Goal: Task Accomplishment & Management: Manage account settings

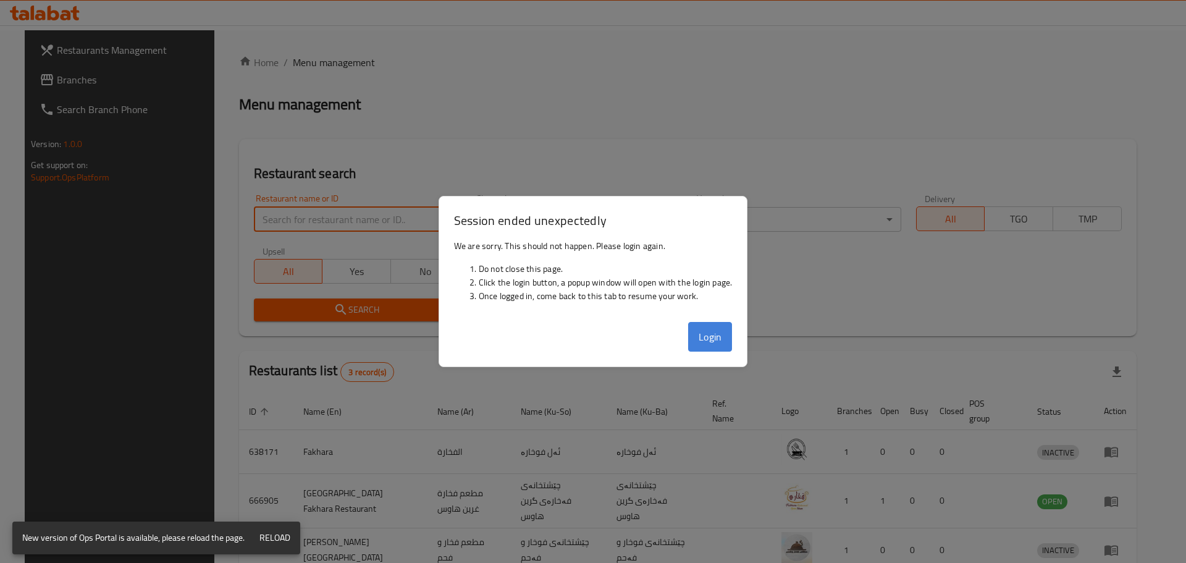
scroll to position [62, 0]
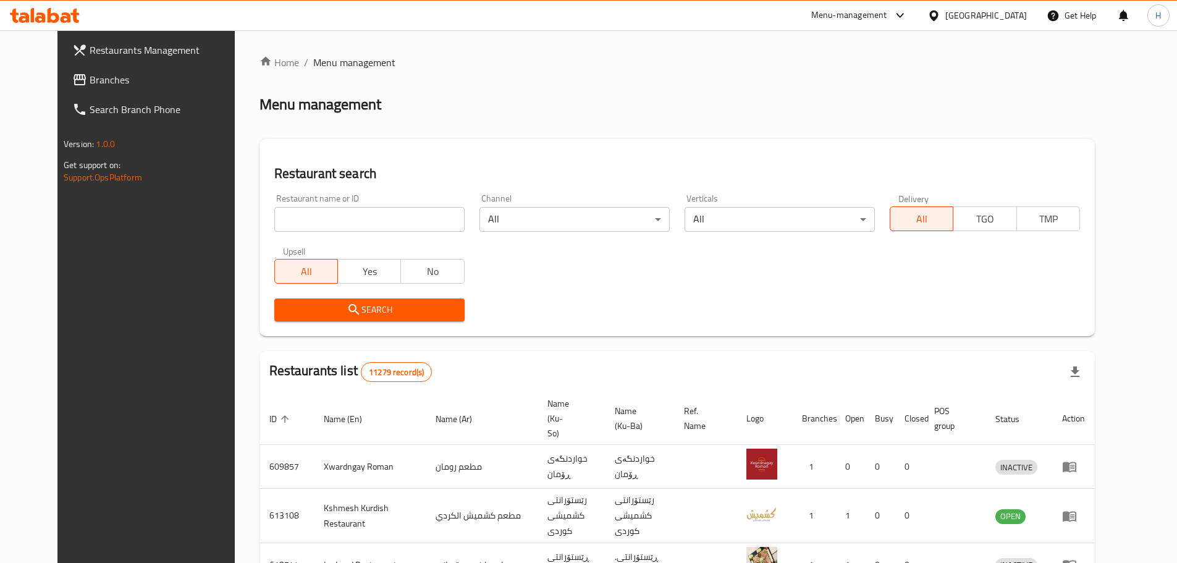
click at [362, 216] on input "search" at bounding box center [369, 219] width 190 height 25
type input "h"
type input "الطازج"
click button "Search" at bounding box center [369, 309] width 190 height 23
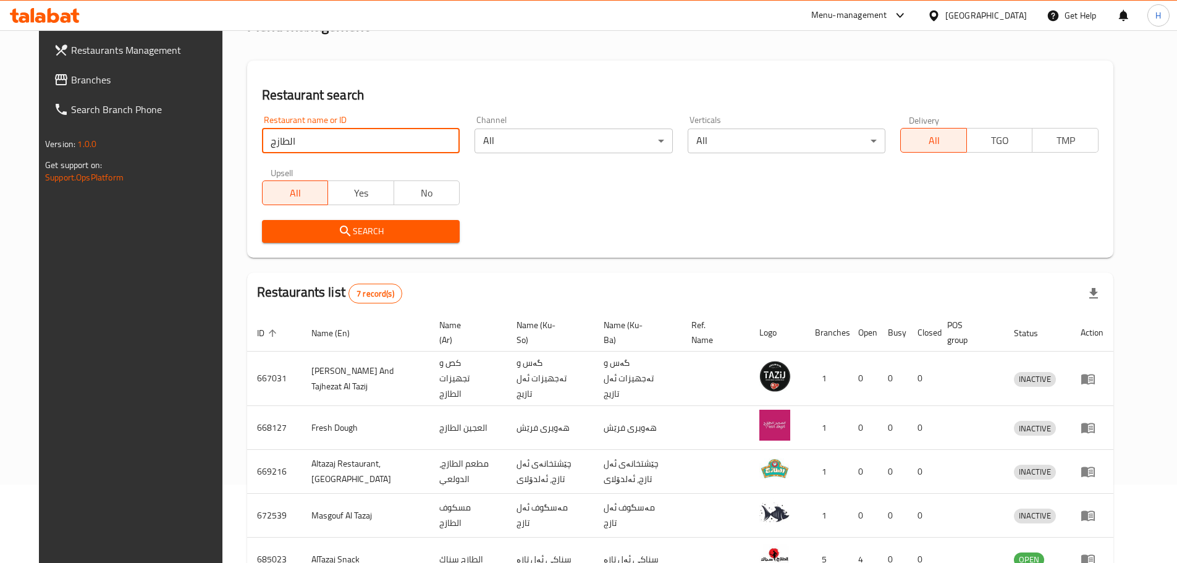
scroll to position [241, 0]
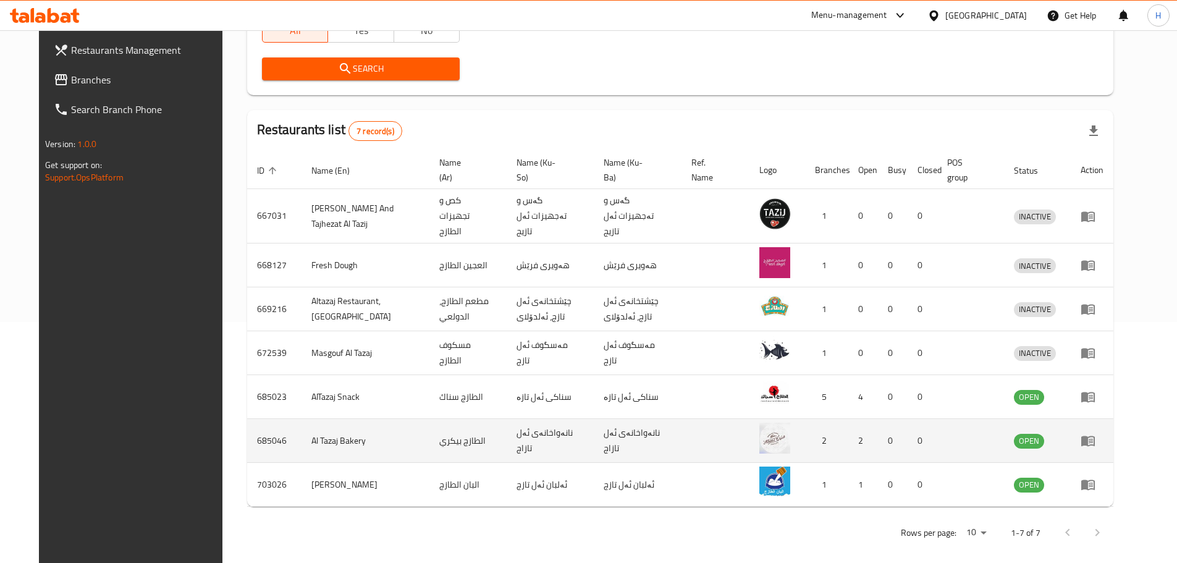
click at [1103, 433] on link "enhanced table" at bounding box center [1092, 440] width 23 height 15
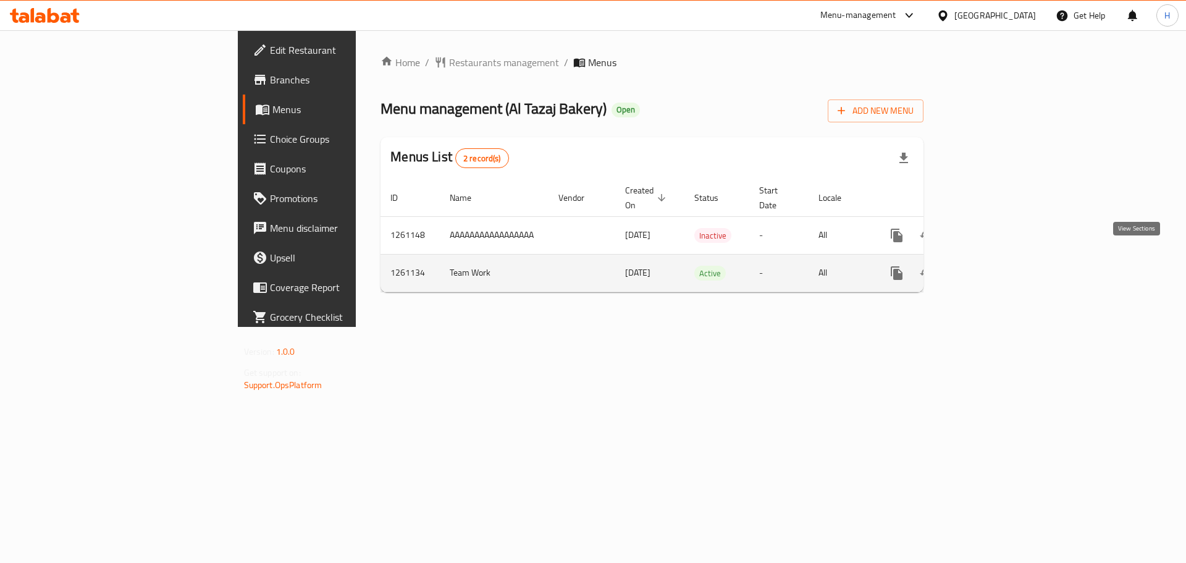
click at [993, 266] on icon "enhanced table" at bounding box center [986, 273] width 15 height 15
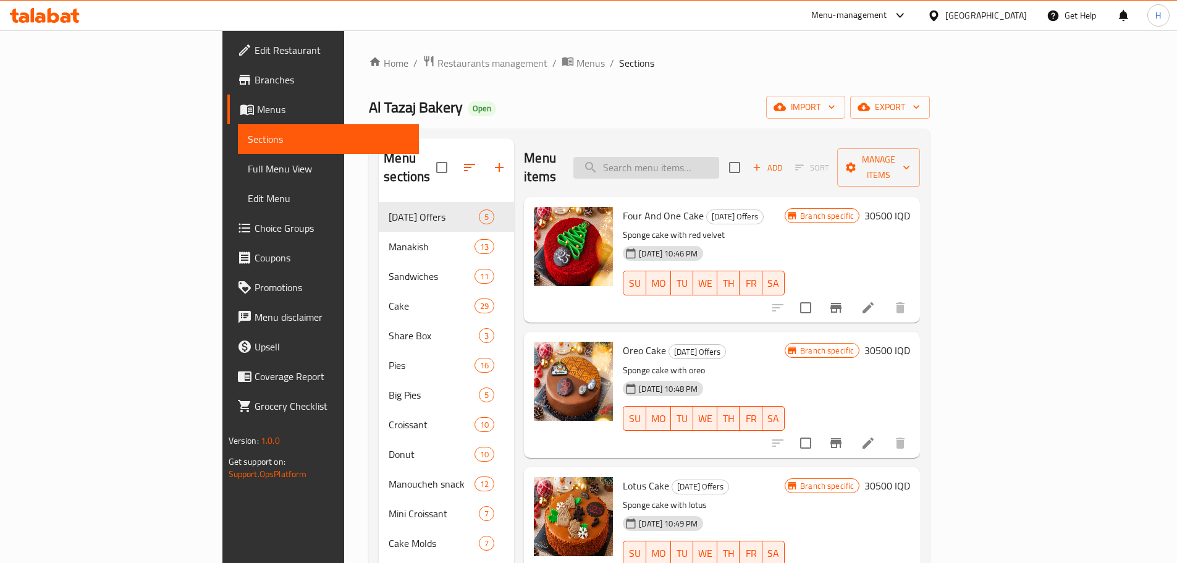
click at [718, 169] on input "search" at bounding box center [646, 168] width 146 height 22
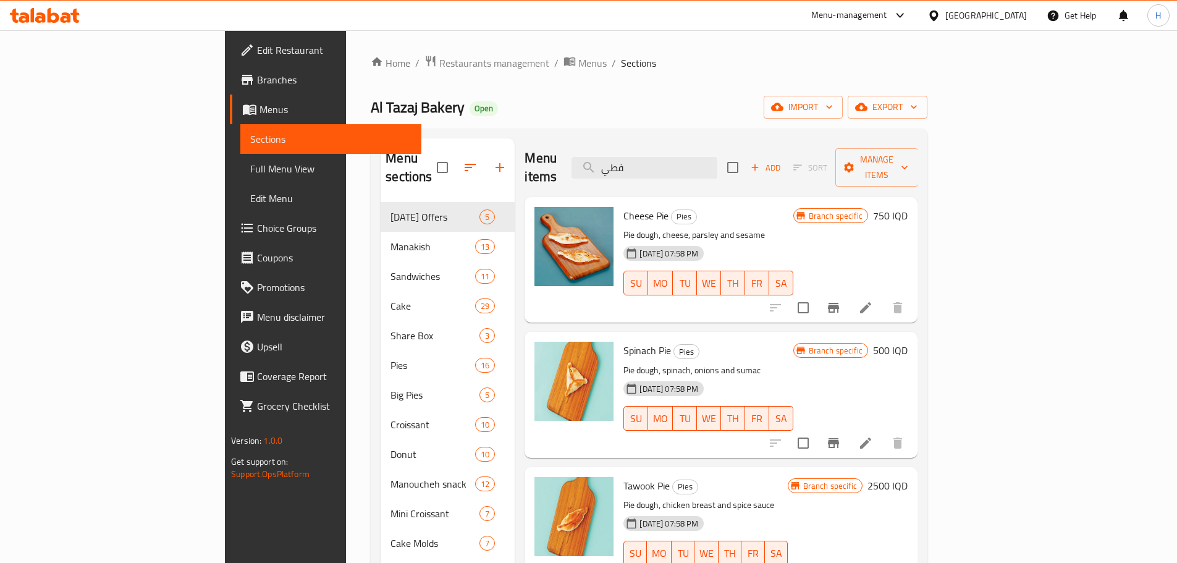
type input "فطي"
click at [908, 477] on h6 "2500 IQD" at bounding box center [887, 485] width 40 height 17
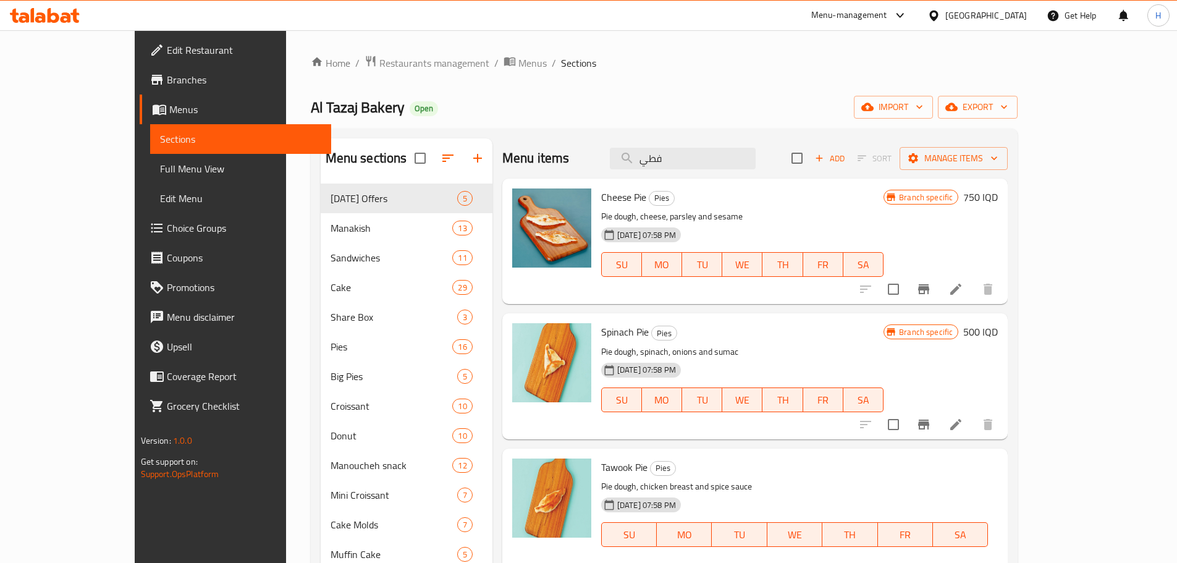
drag, startPoint x: 960, startPoint y: 472, endPoint x: 952, endPoint y: 473, distance: 8.1
type input "500"
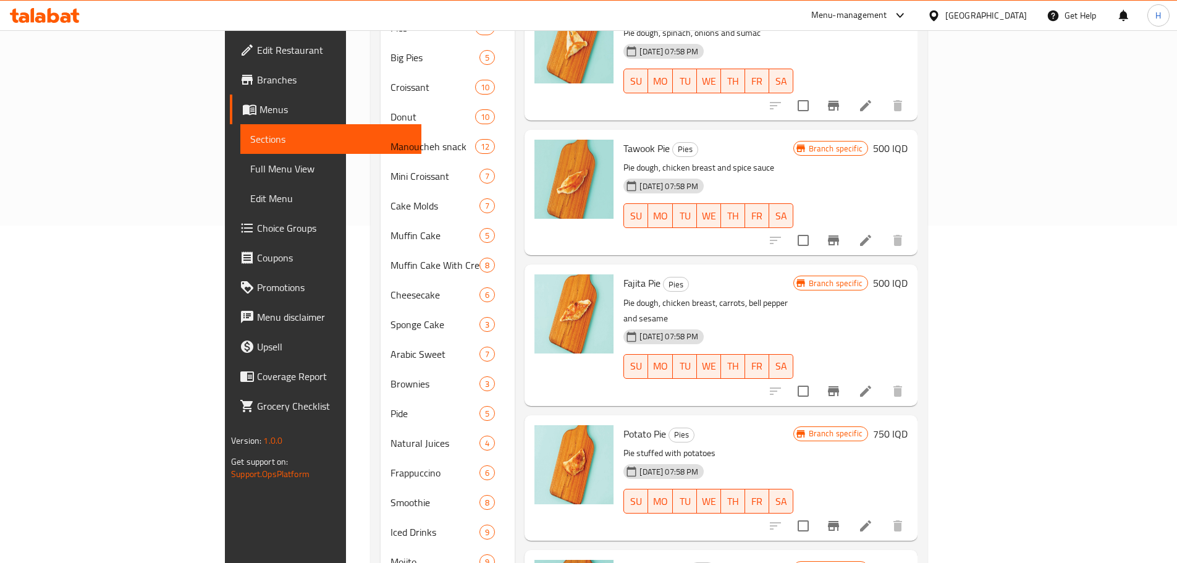
scroll to position [271, 0]
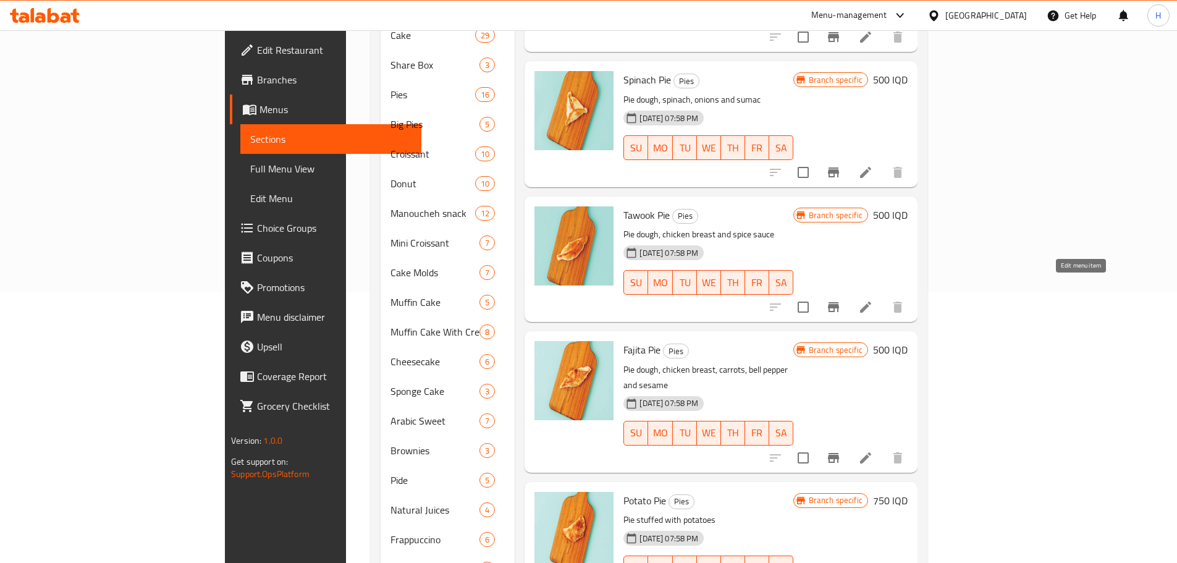
click at [873, 300] on icon at bounding box center [865, 307] width 15 height 15
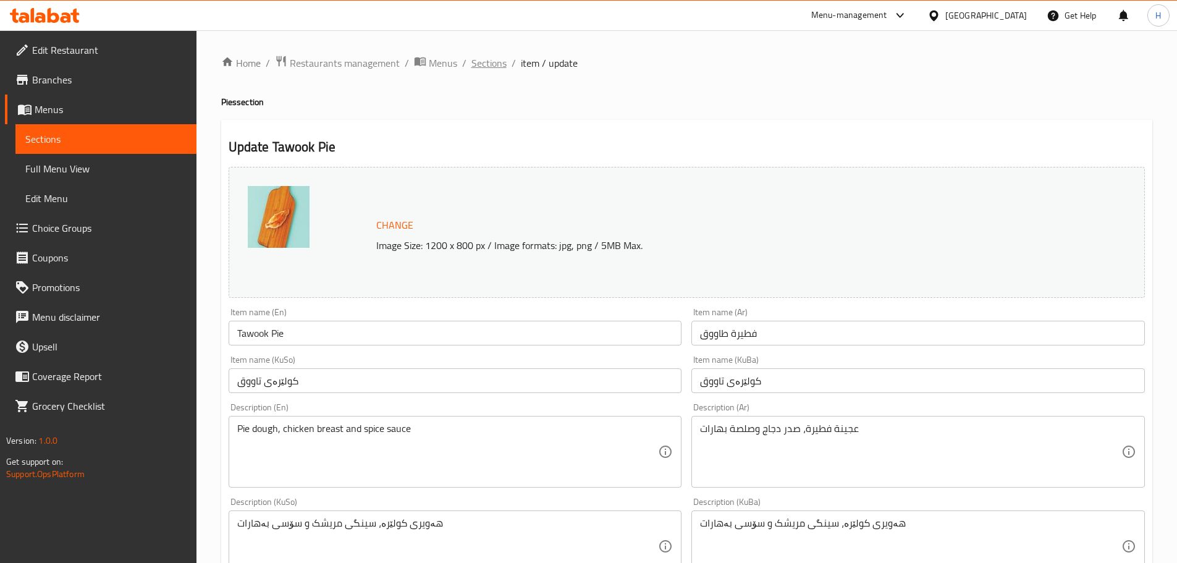
click at [491, 57] on span "Sections" at bounding box center [488, 63] width 35 height 15
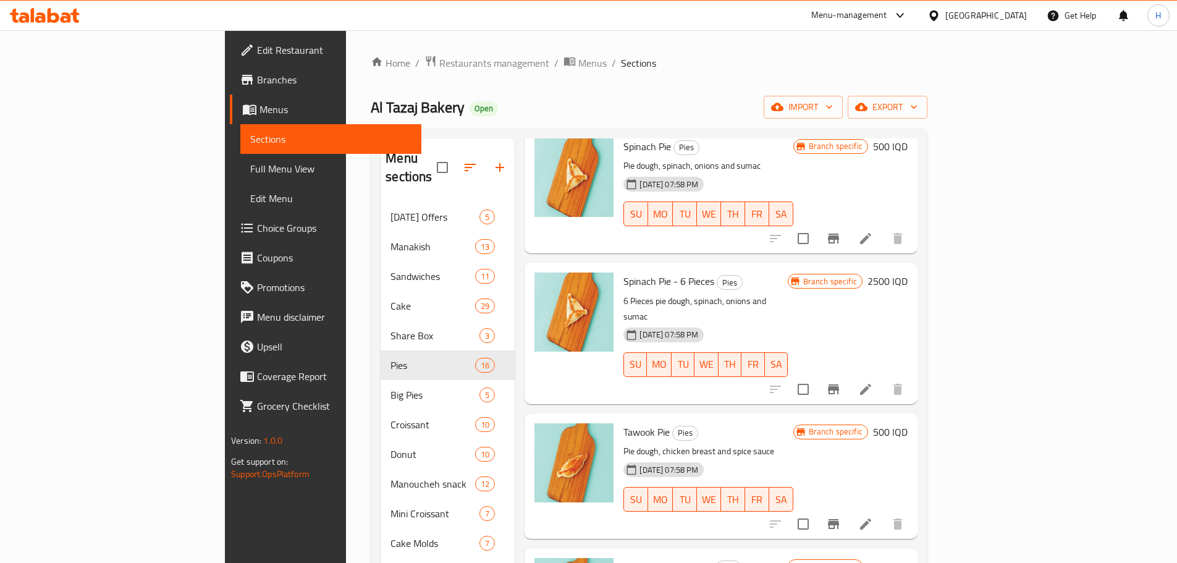
scroll to position [927, 0]
click at [839, 518] on icon "Branch-specific-item" at bounding box center [833, 523] width 11 height 10
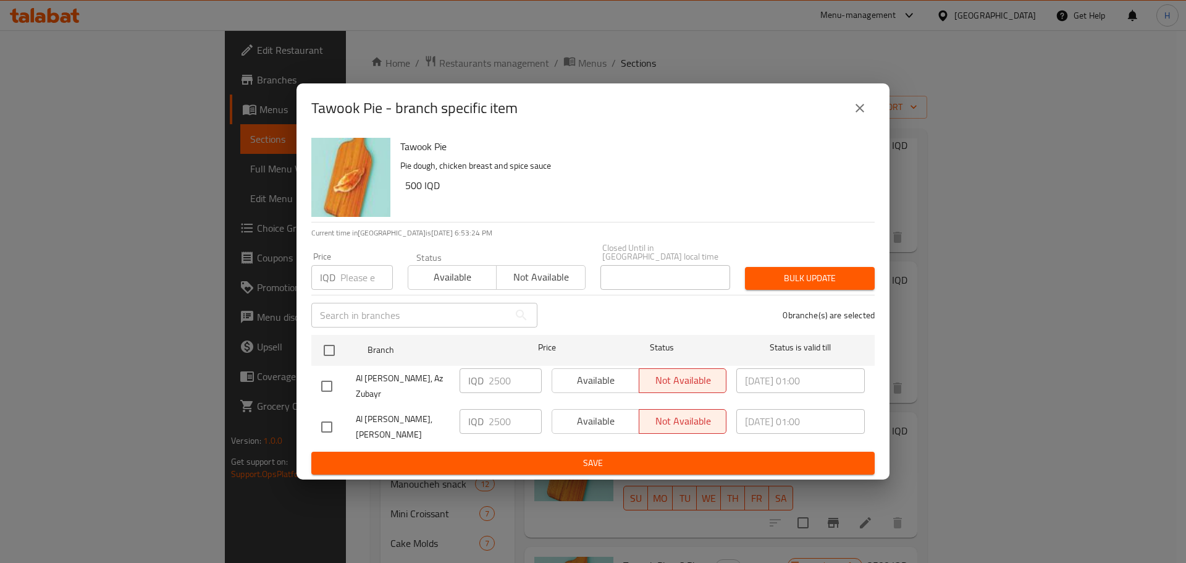
click at [323, 418] on input "checkbox" at bounding box center [327, 427] width 26 height 26
checkbox input "true"
drag, startPoint x: 492, startPoint y: 424, endPoint x: 479, endPoint y: 425, distance: 13.0
click at [479, 425] on div "IQD 2500 ​" at bounding box center [501, 421] width 82 height 25
type input "500"
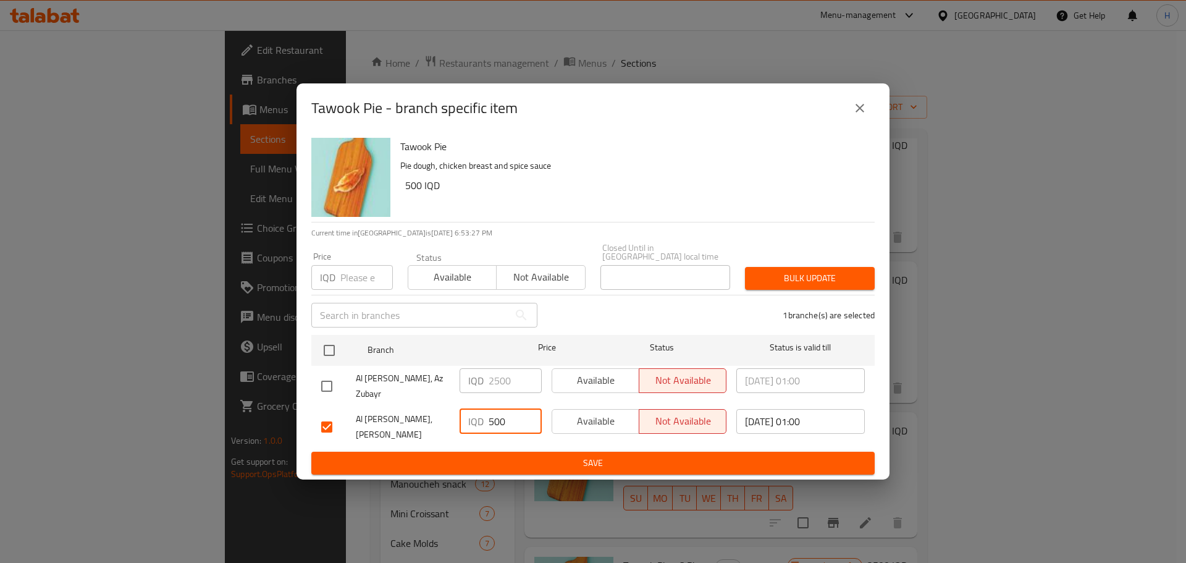
drag, startPoint x: 329, startPoint y: 381, endPoint x: 426, endPoint y: 369, distance: 97.7
click at [332, 378] on input "checkbox" at bounding box center [327, 386] width 26 height 26
checkbox input "true"
drag, startPoint x: 493, startPoint y: 381, endPoint x: 480, endPoint y: 381, distance: 13.0
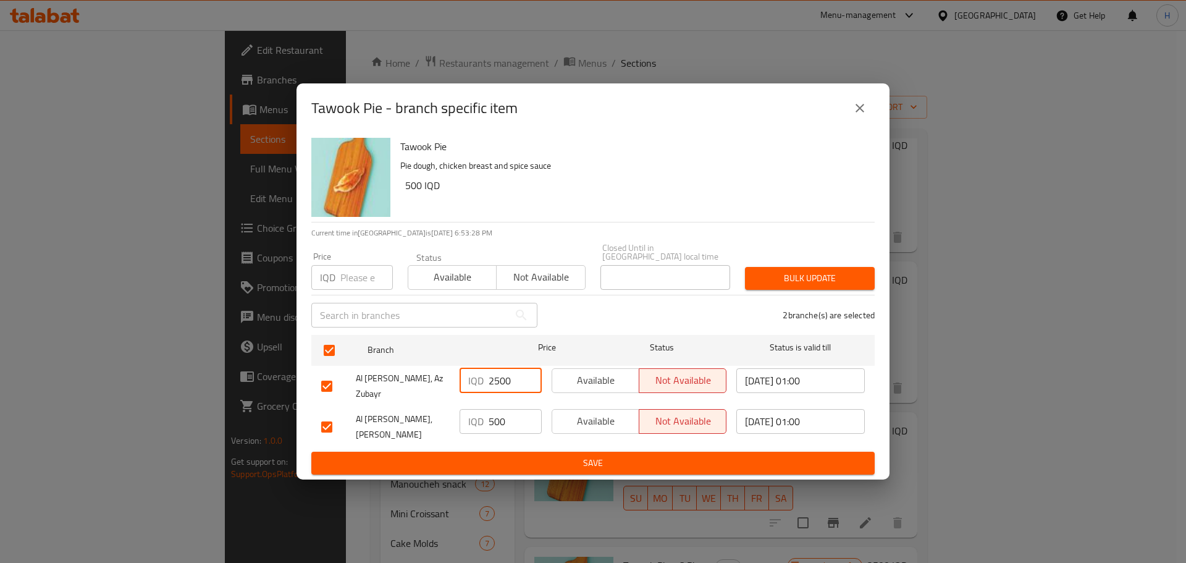
click at [480, 381] on div "IQD 2500 ​" at bounding box center [501, 380] width 82 height 25
type input "500"
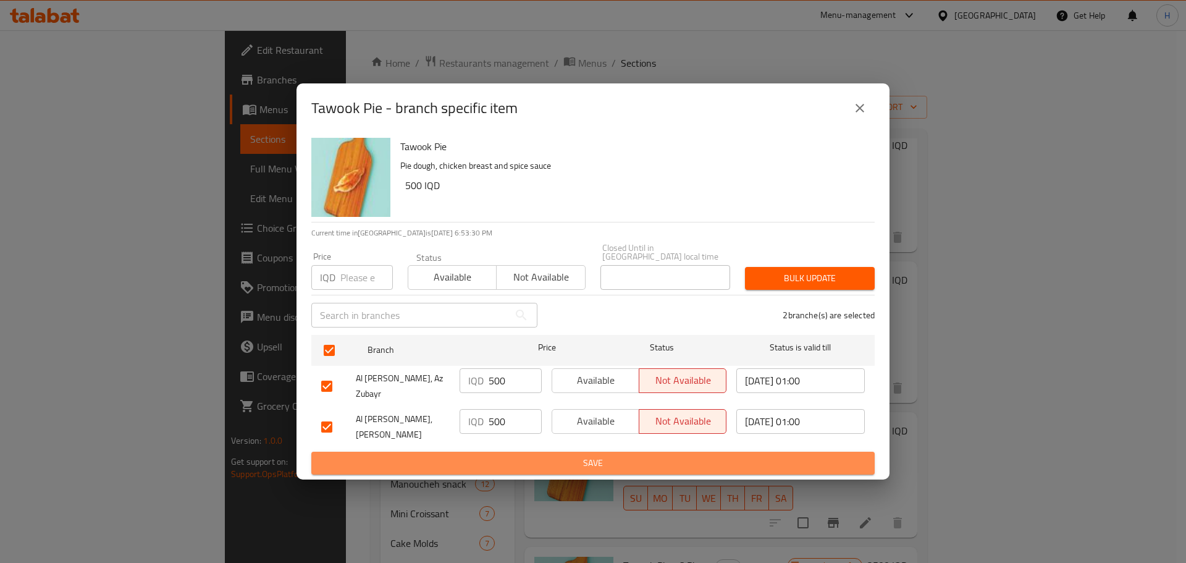
click at [477, 455] on span "Save" at bounding box center [593, 462] width 544 height 15
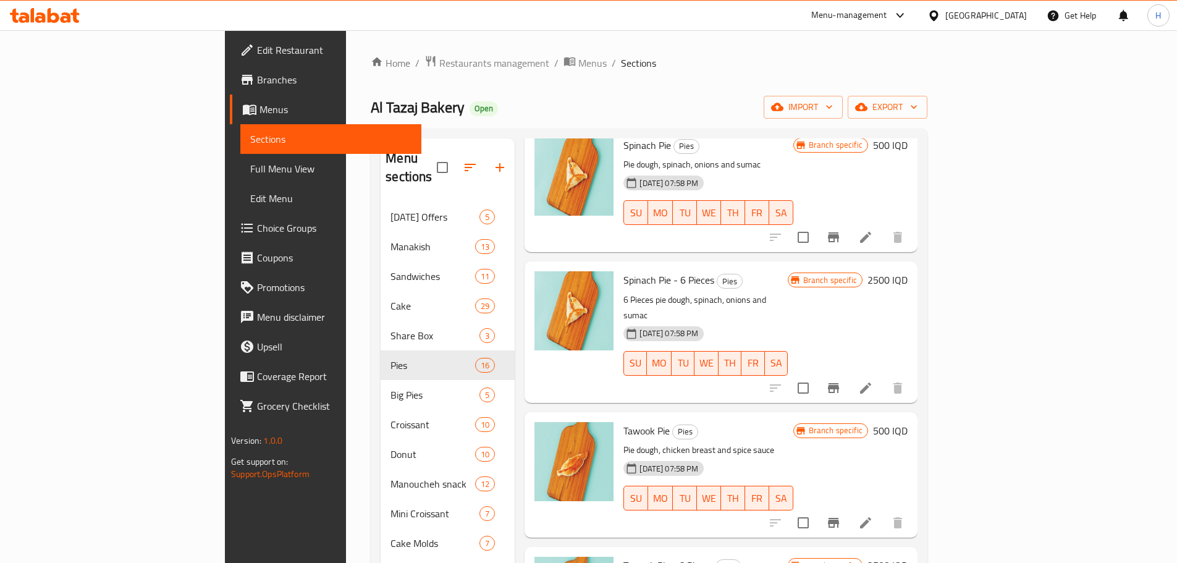
click at [70, 15] on icon at bounding box center [66, 17] width 11 height 11
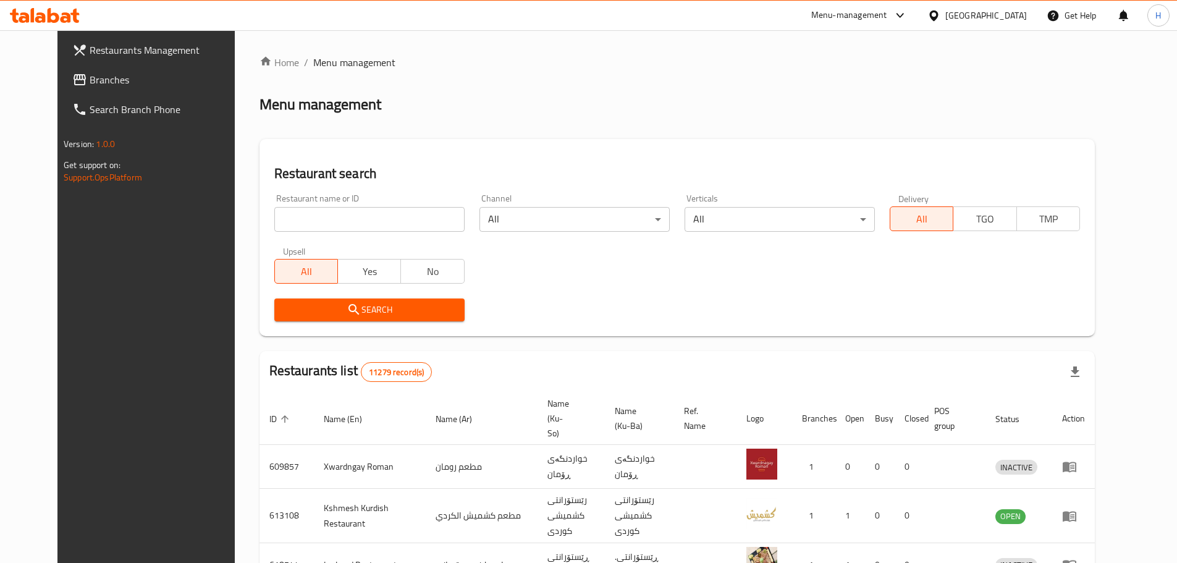
drag, startPoint x: 0, startPoint y: 0, endPoint x: 339, endPoint y: 224, distance: 406.6
click at [339, 224] on input "search" at bounding box center [369, 219] width 190 height 25
type input "tender bite"
click at [350, 300] on button "Search" at bounding box center [369, 309] width 190 height 23
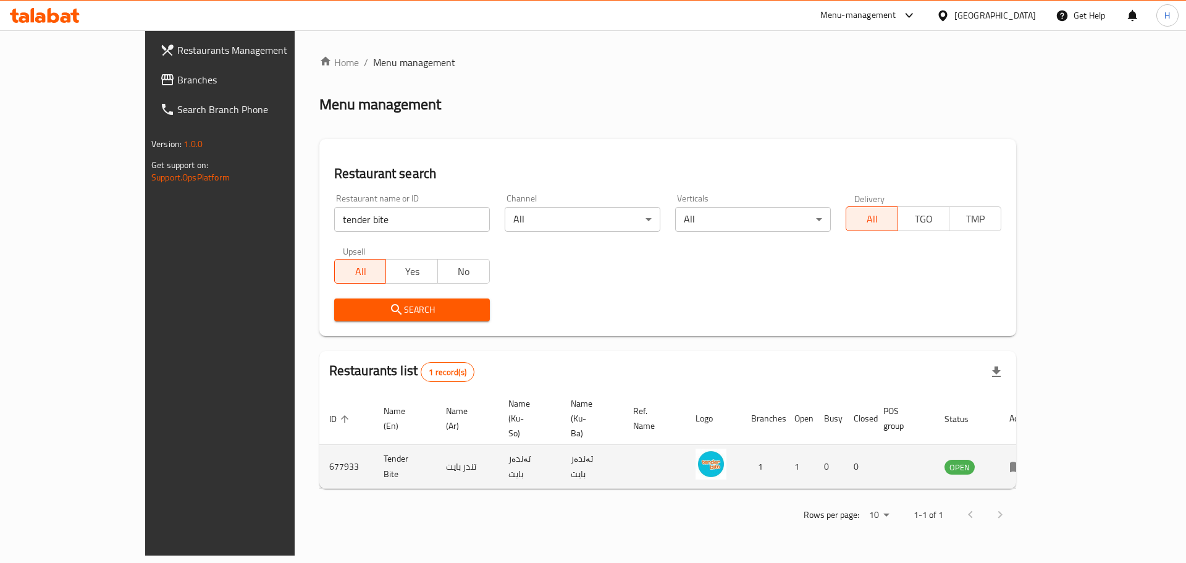
click at [1042, 445] on td "enhanced table" at bounding box center [1021, 467] width 43 height 44
click at [1024, 462] on icon "enhanced table" at bounding box center [1017, 467] width 14 height 11
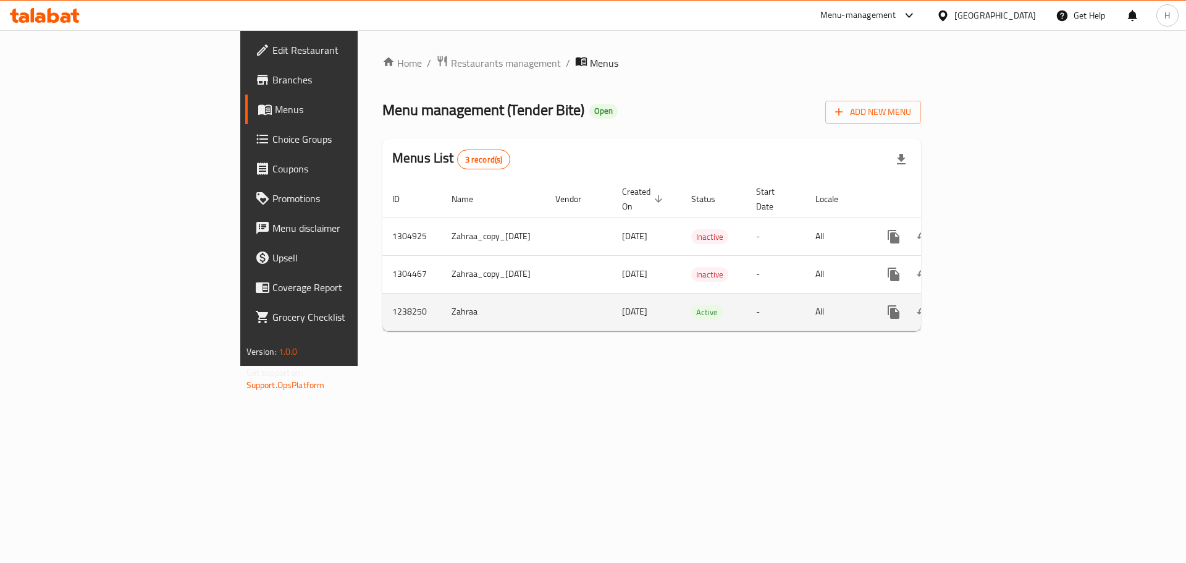
click at [998, 297] on div "enhanced table" at bounding box center [938, 312] width 119 height 30
click at [990, 305] on icon "enhanced table" at bounding box center [982, 312] width 15 height 15
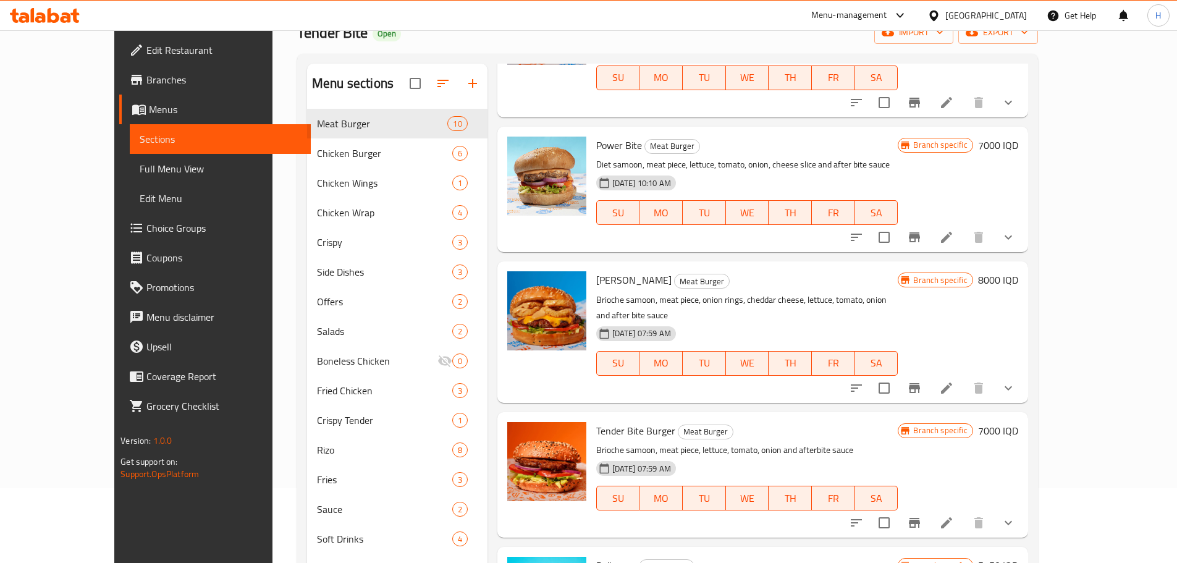
scroll to position [173, 0]
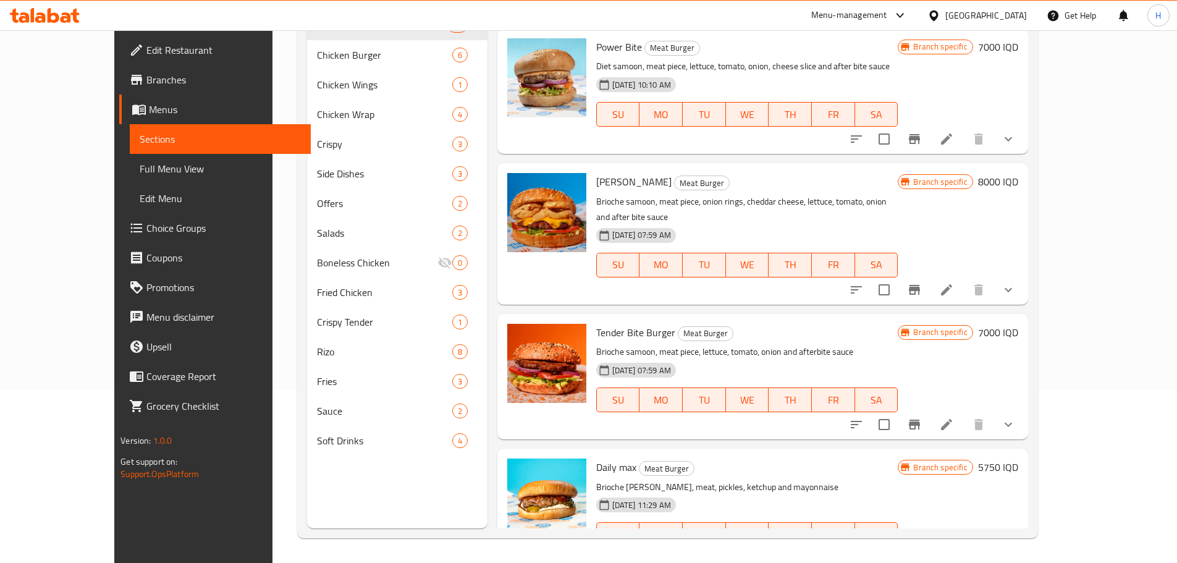
click at [596, 458] on span "Daily max" at bounding box center [616, 467] width 40 height 19
click at [954, 552] on icon at bounding box center [946, 559] width 15 height 15
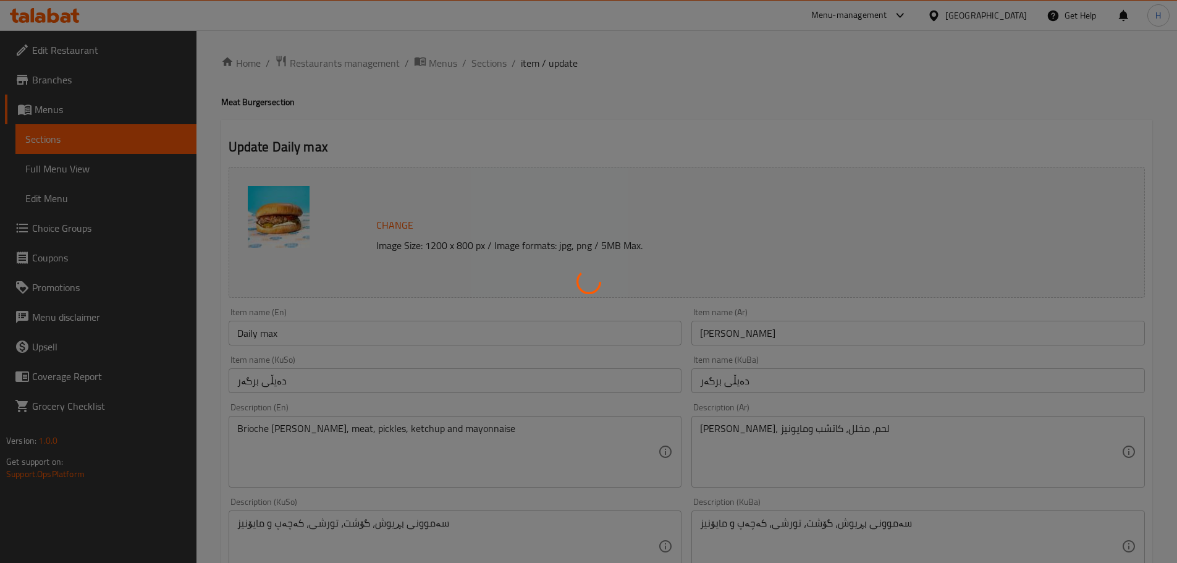
type input "إجعلها وجبة:"
type input "بەرزکردنەوە بۆ ژەم:"
type input "0"
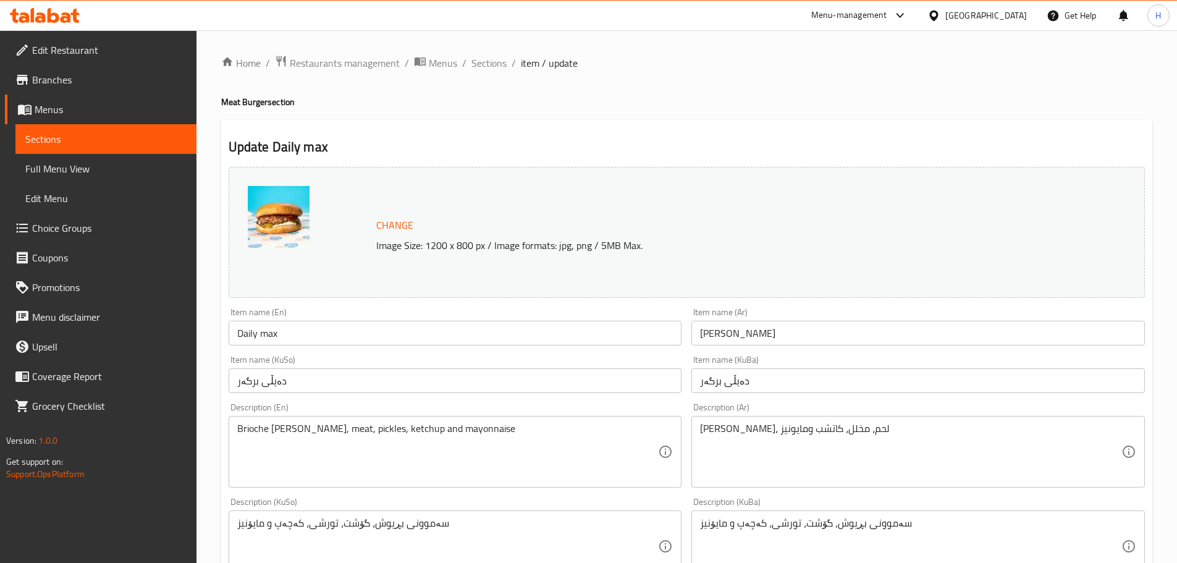
click at [263, 323] on input "Daily max" at bounding box center [455, 333] width 453 height 25
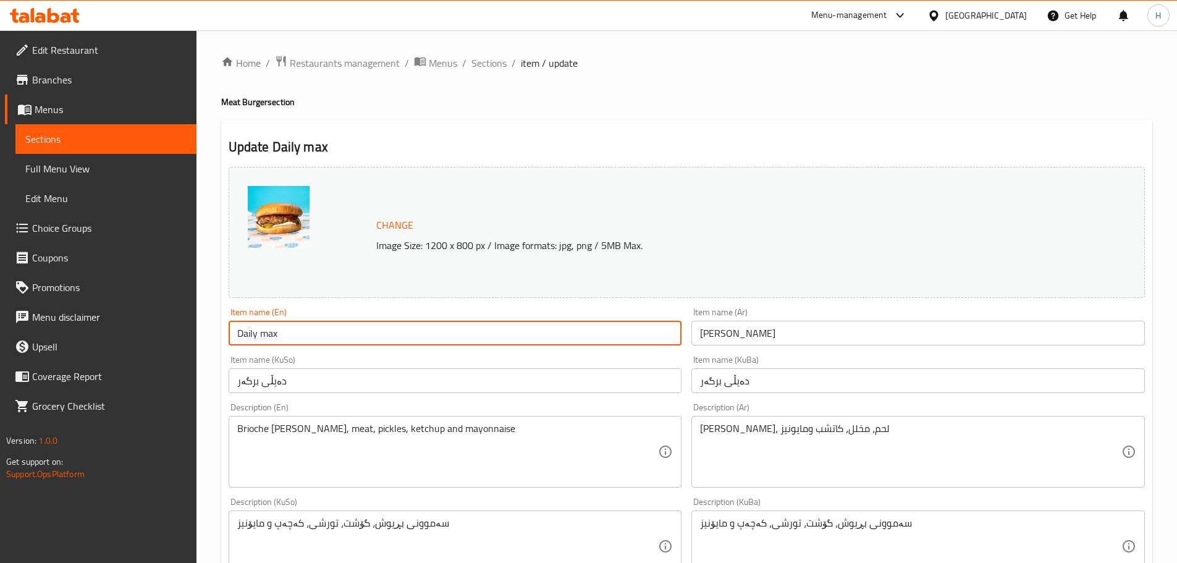
click at [268, 331] on input "Daily max" at bounding box center [455, 333] width 453 height 25
paste input "burger"
click at [261, 333] on input "Daily burger" at bounding box center [455, 333] width 453 height 25
type input "Daily Burger"
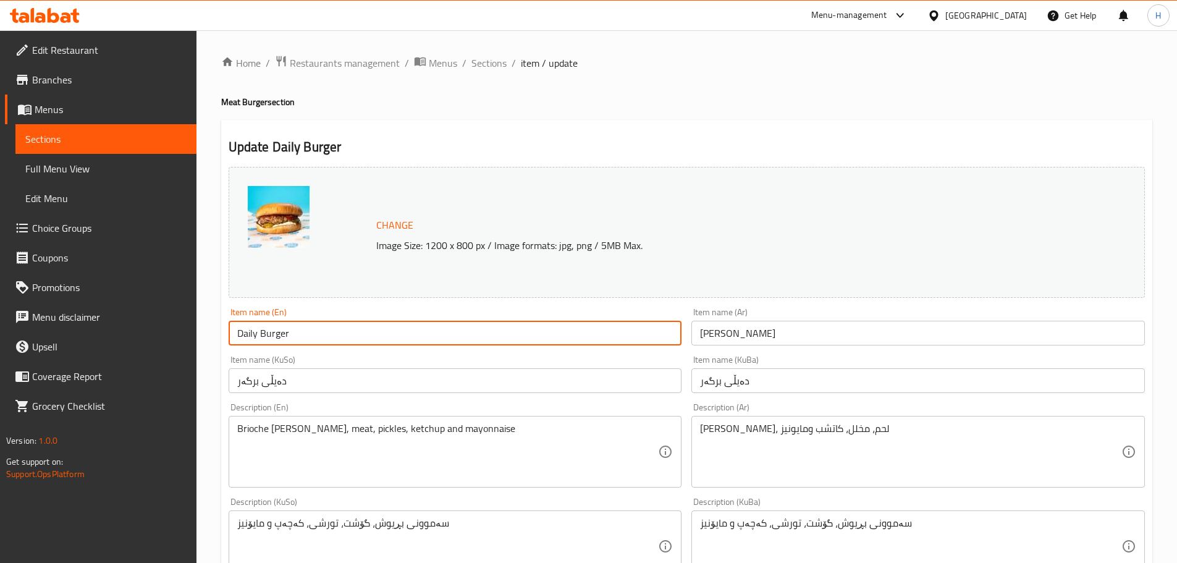
click at [714, 334] on input "ديلي ماكس" at bounding box center [917, 333] width 453 height 25
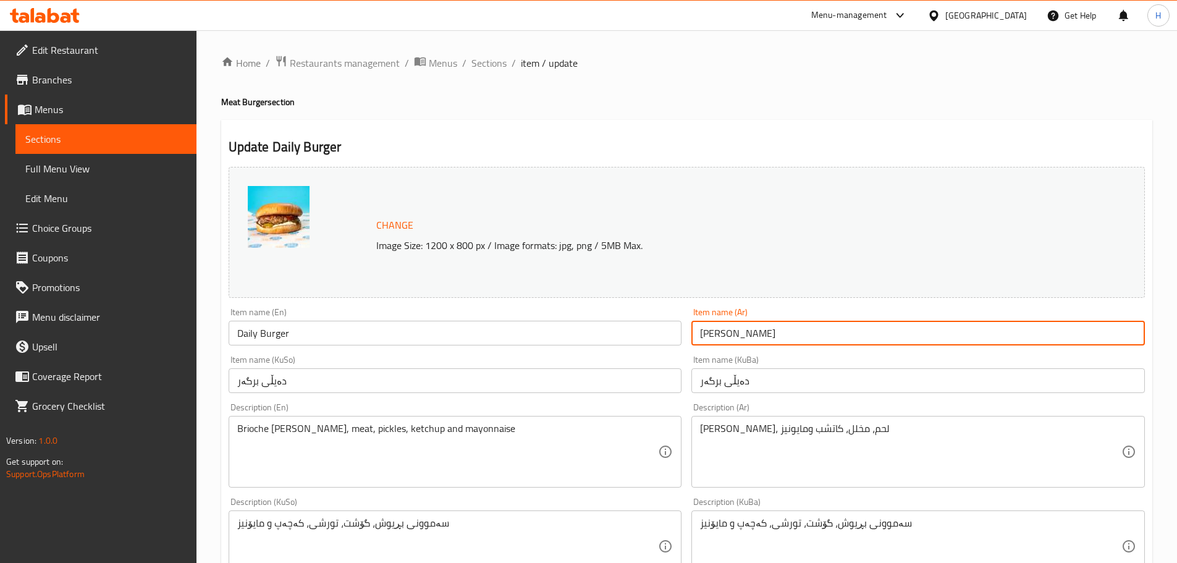
click at [714, 334] on input "ديلي ماكس" at bounding box center [917, 333] width 453 height 25
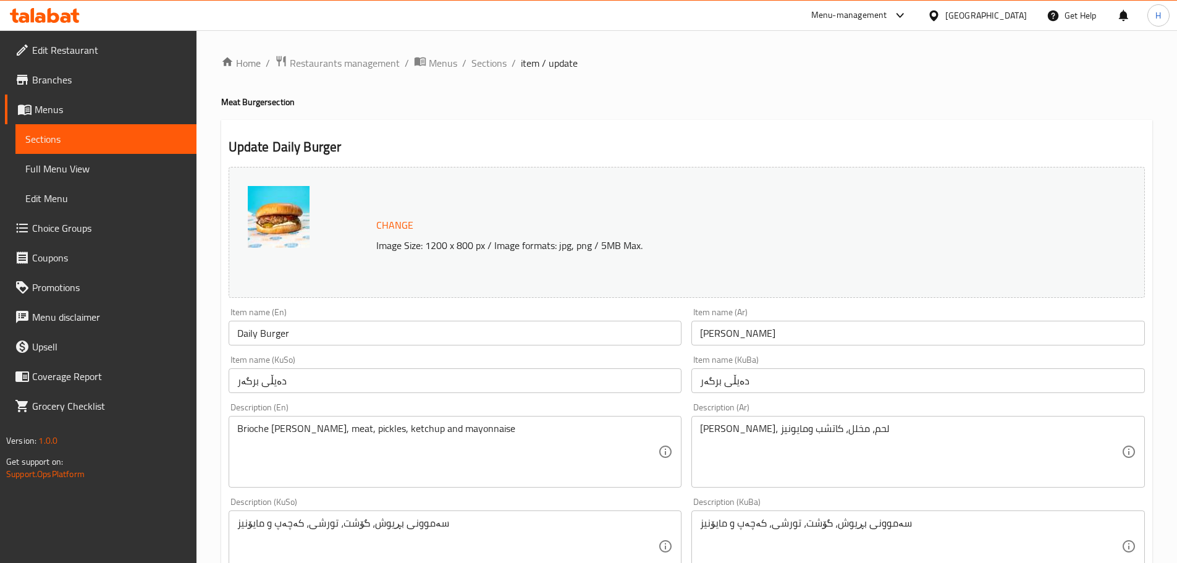
click at [702, 332] on input "ديلي ماكس" at bounding box center [917, 333] width 453 height 25
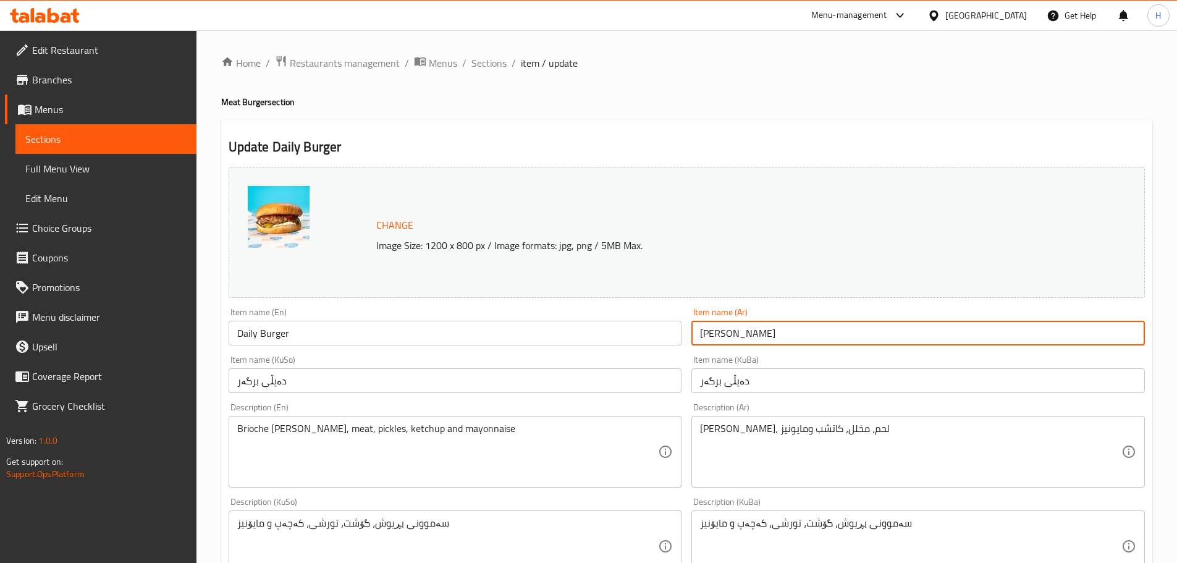
click at [706, 331] on input "ديلي ماكس" at bounding box center [917, 333] width 453 height 25
click at [717, 331] on input "ديلي ماكس" at bounding box center [917, 333] width 453 height 25
paste input "برغر"
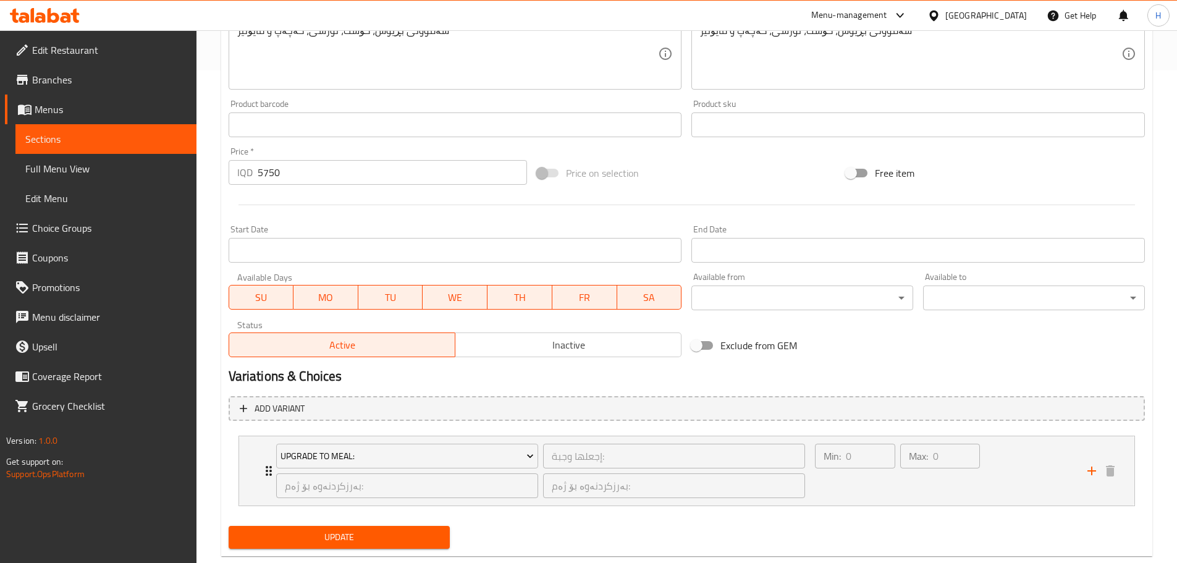
scroll to position [494, 0]
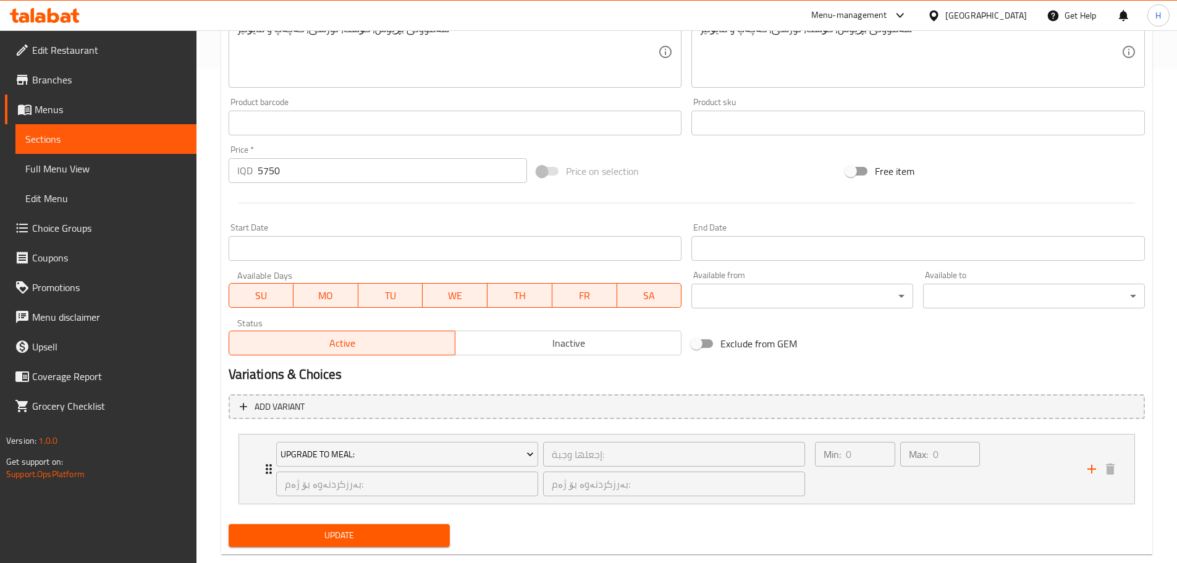
type input "ديلي برغر"
click at [377, 530] on span "Update" at bounding box center [339, 535] width 202 height 15
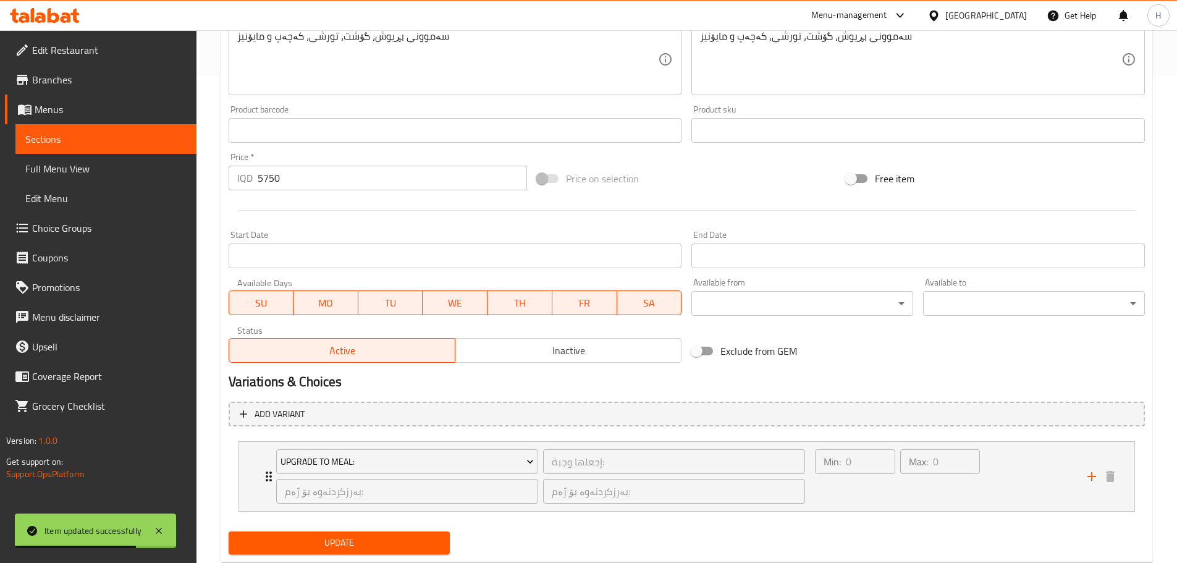
scroll to position [520, 0]
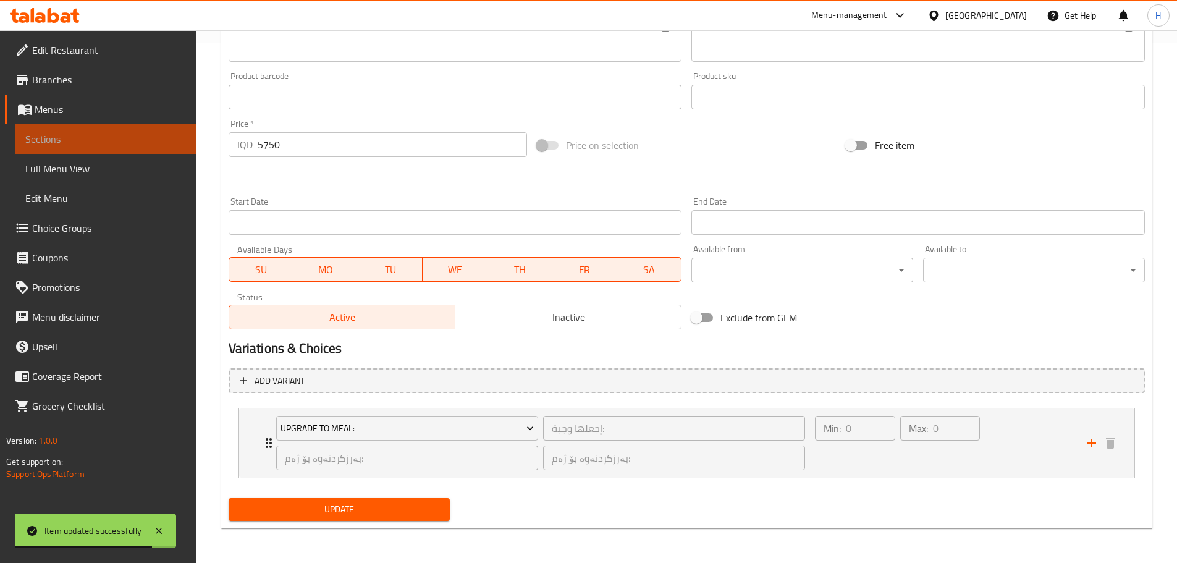
click at [90, 136] on span "Sections" at bounding box center [105, 139] width 161 height 15
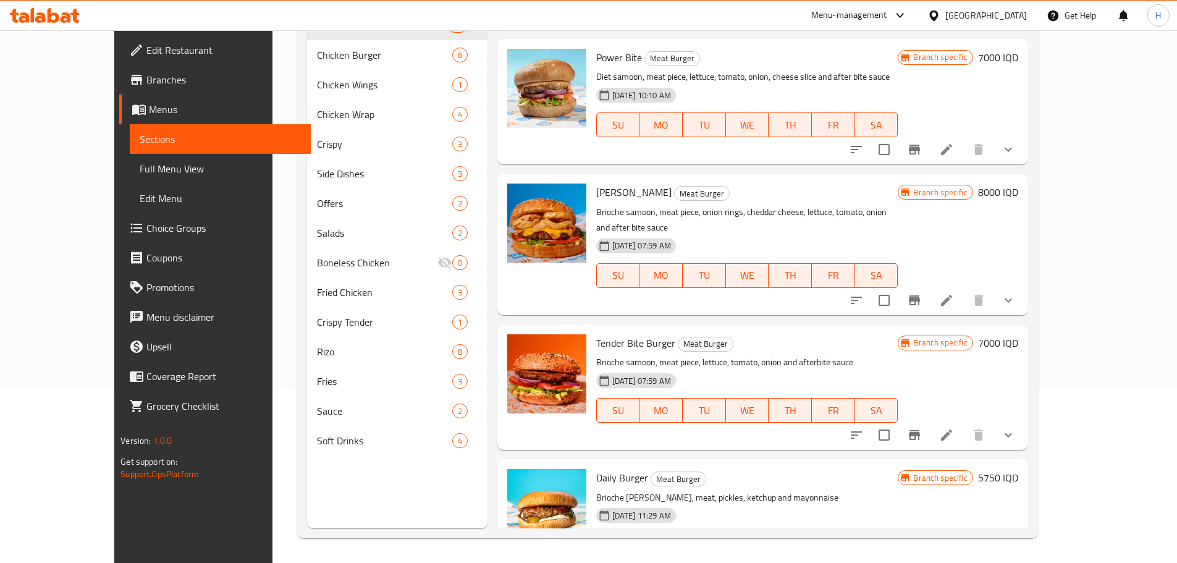
scroll to position [833, 0]
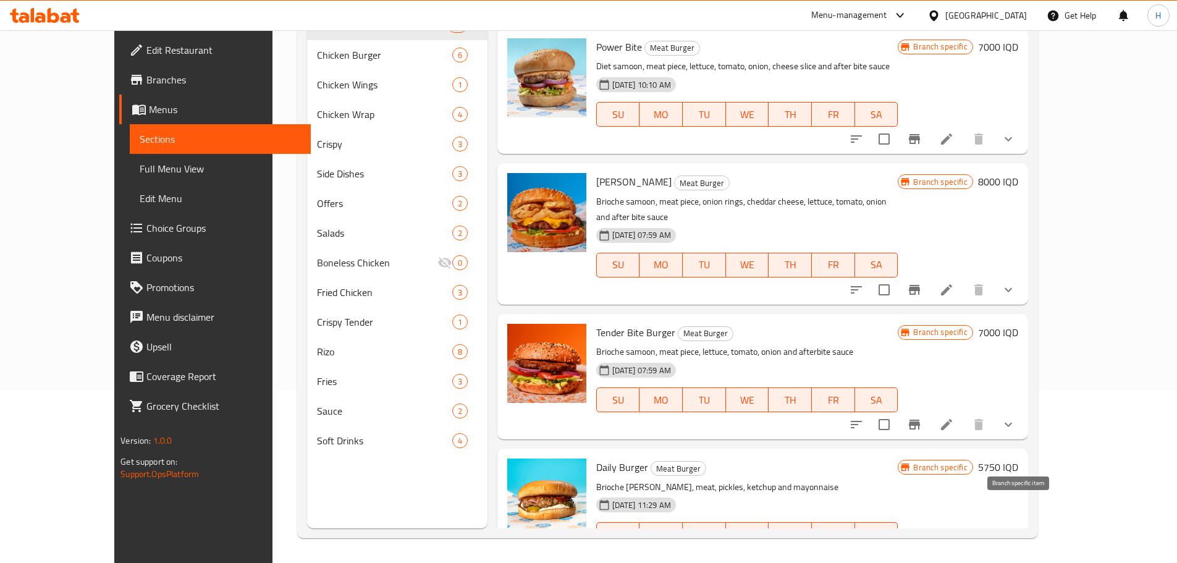
click at [920, 554] on icon "Branch-specific-item" at bounding box center [914, 559] width 11 height 10
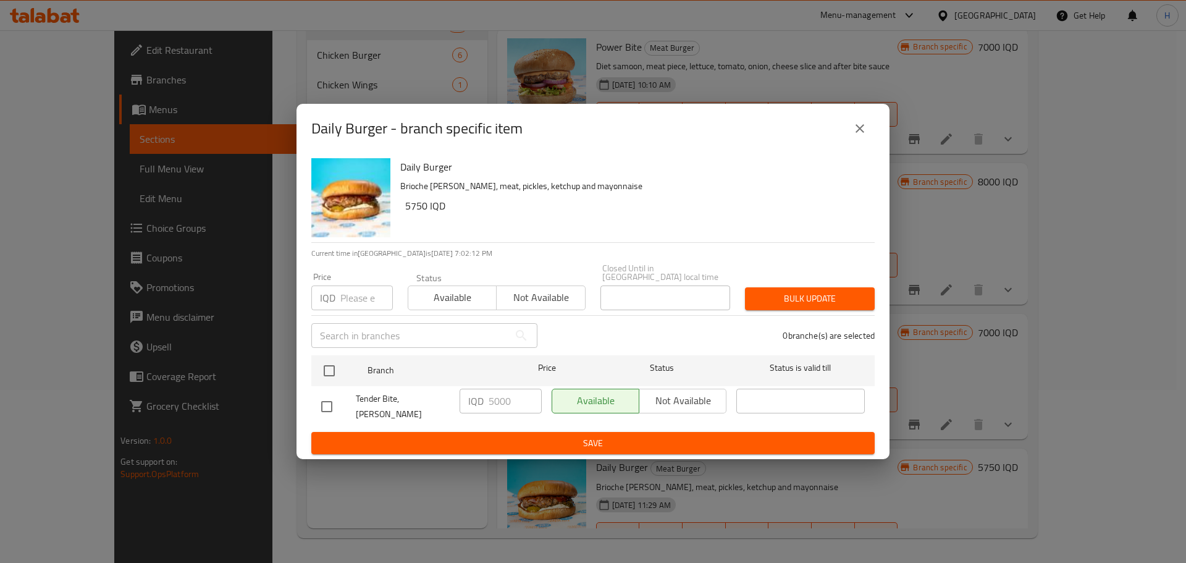
click at [867, 132] on button "close" at bounding box center [860, 129] width 30 height 30
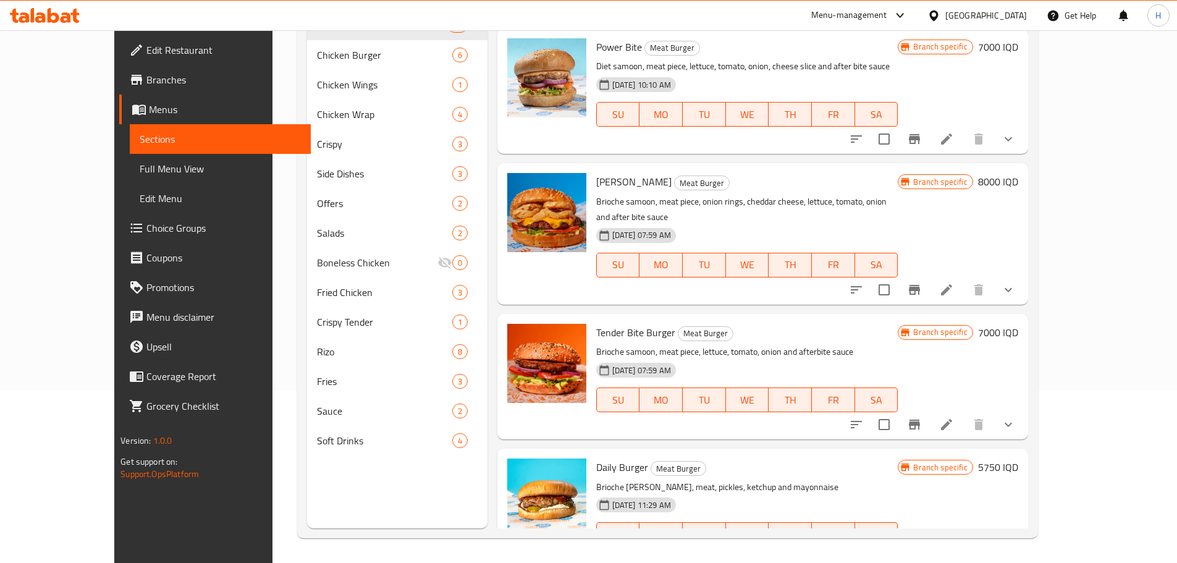
click at [1018, 458] on div "Branch specific 5750 IQD" at bounding box center [958, 466] width 120 height 17
click at [1018, 458] on h6 "5750 IQD" at bounding box center [998, 466] width 40 height 17
drag, startPoint x: 960, startPoint y: 427, endPoint x: 1006, endPoint y: 429, distance: 46.4
type input "5000"
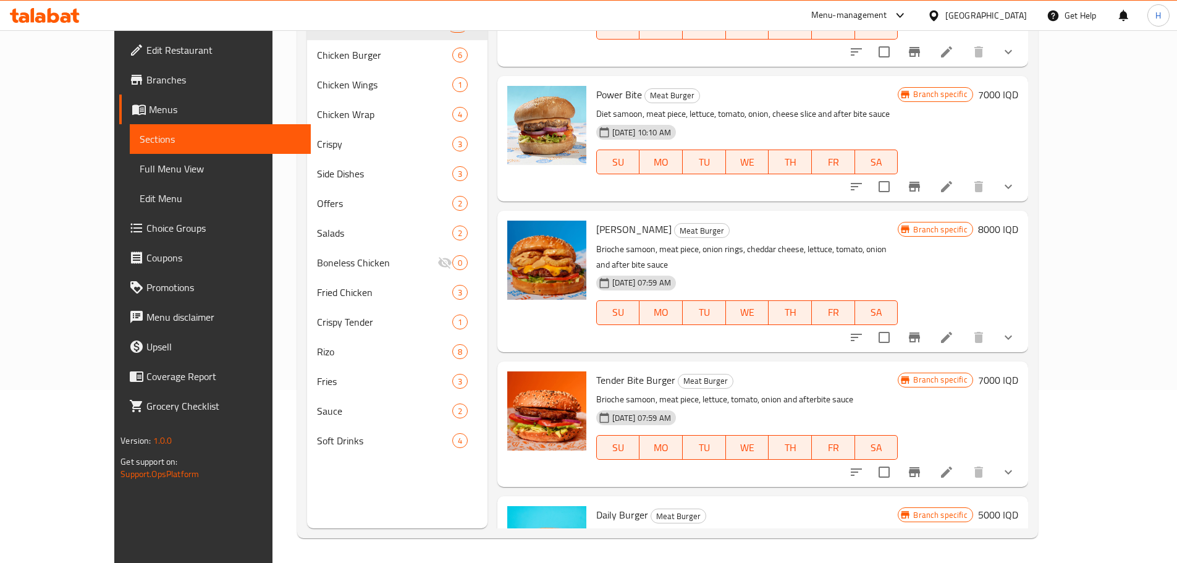
scroll to position [772, 0]
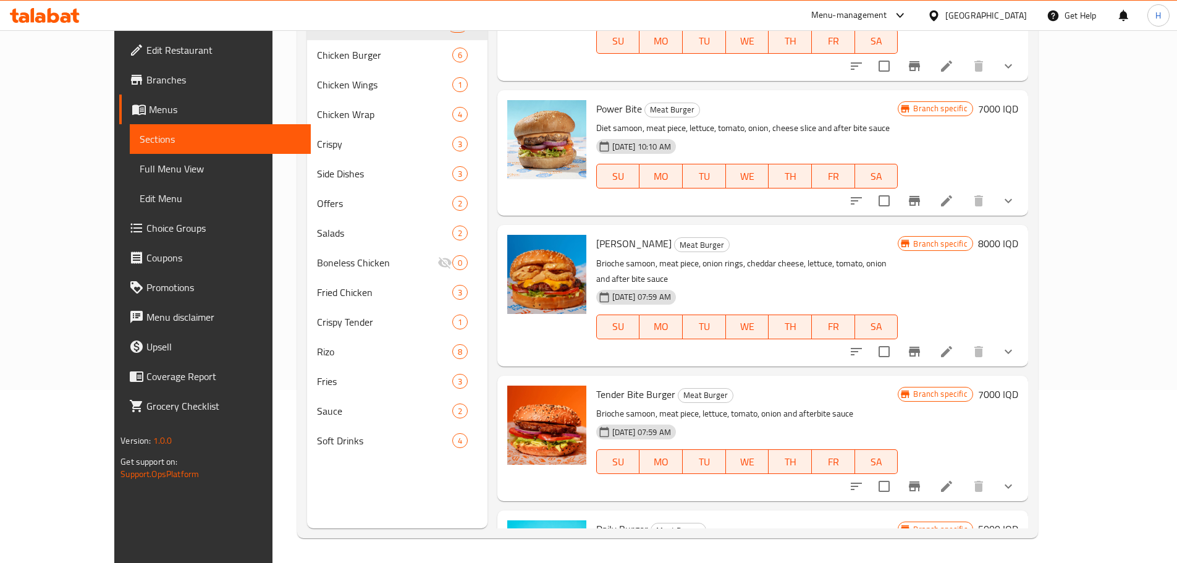
click at [65, 19] on icon at bounding box center [45, 15] width 70 height 15
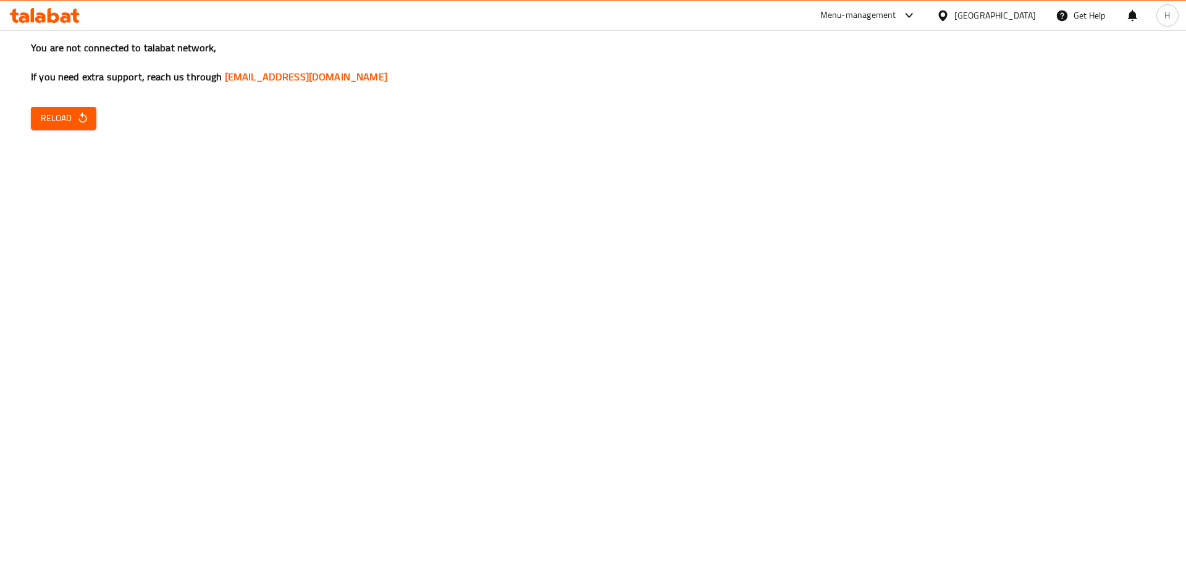
click at [64, 108] on button "Reload" at bounding box center [63, 118] width 65 height 23
click at [96, 120] on div "You are not connected to talabat network, If you need extra support, reach us t…" at bounding box center [593, 281] width 1186 height 563
click at [90, 117] on button "Reload" at bounding box center [63, 118] width 65 height 23
click at [50, 108] on button "Reload" at bounding box center [63, 118] width 65 height 23
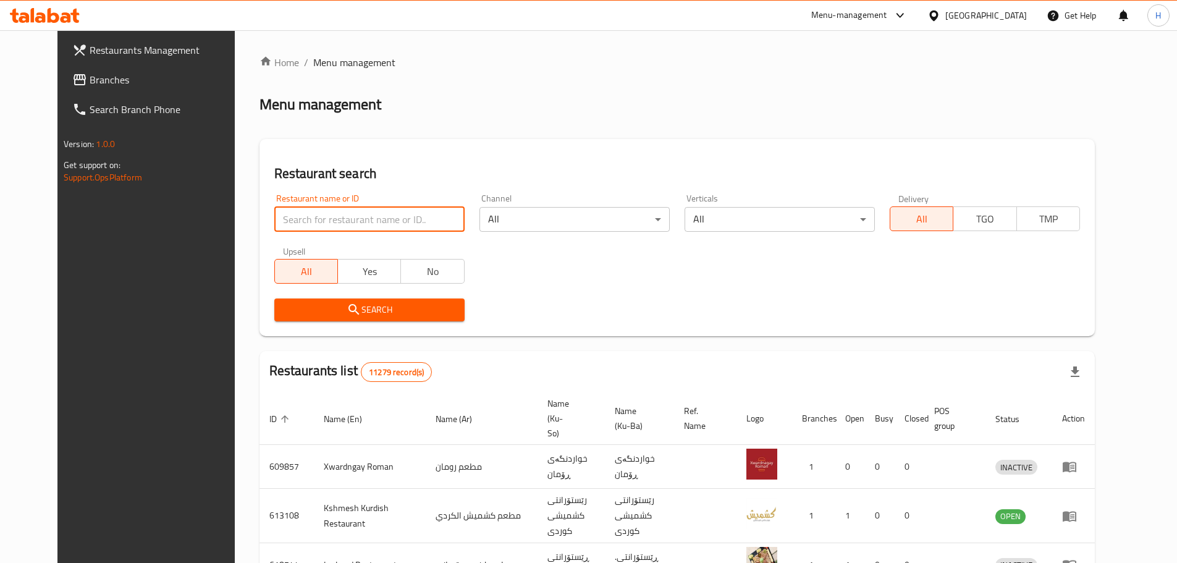
click at [297, 221] on input "search" at bounding box center [369, 219] width 190 height 25
paste input "673675"
type input "673675"
click at [419, 321] on button "Search" at bounding box center [369, 309] width 190 height 23
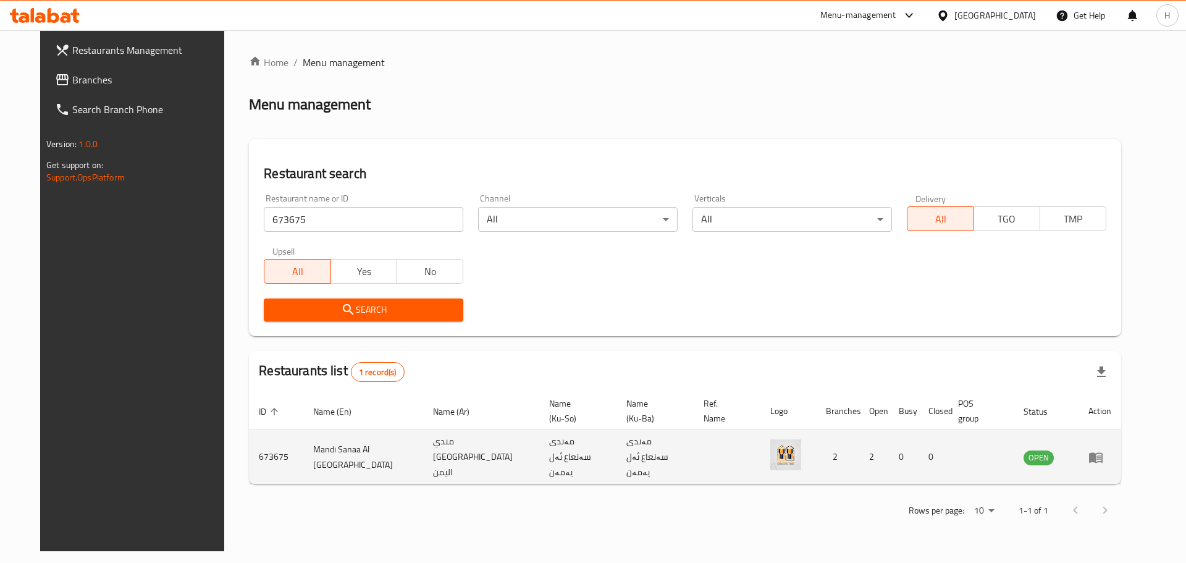
click at [1103, 452] on icon "enhanced table" at bounding box center [1096, 457] width 14 height 11
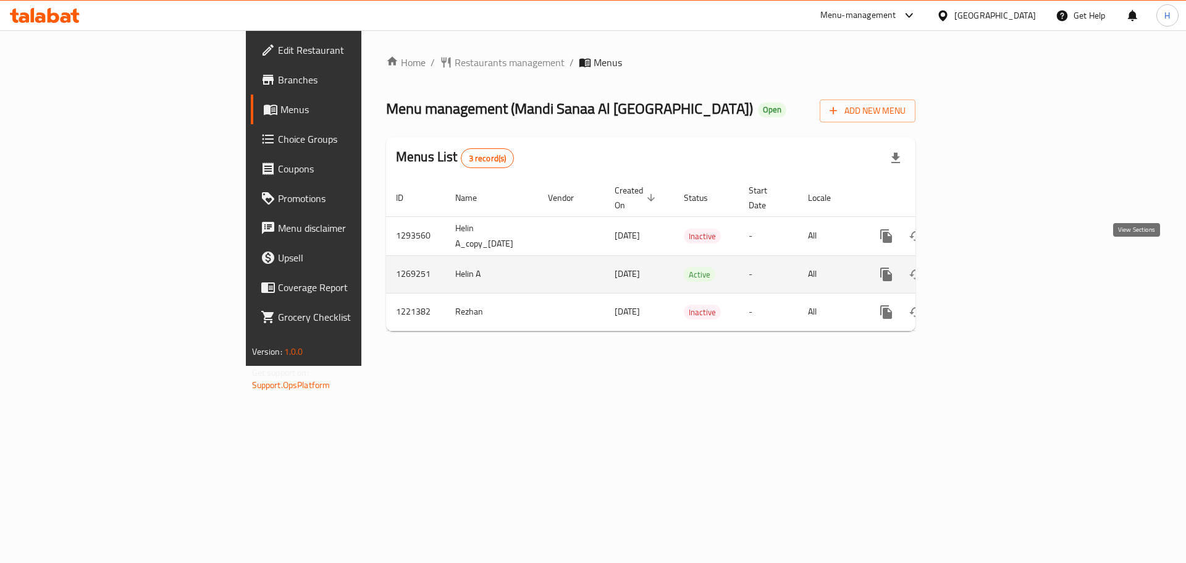
click at [981, 269] on icon "enhanced table" at bounding box center [975, 274] width 11 height 11
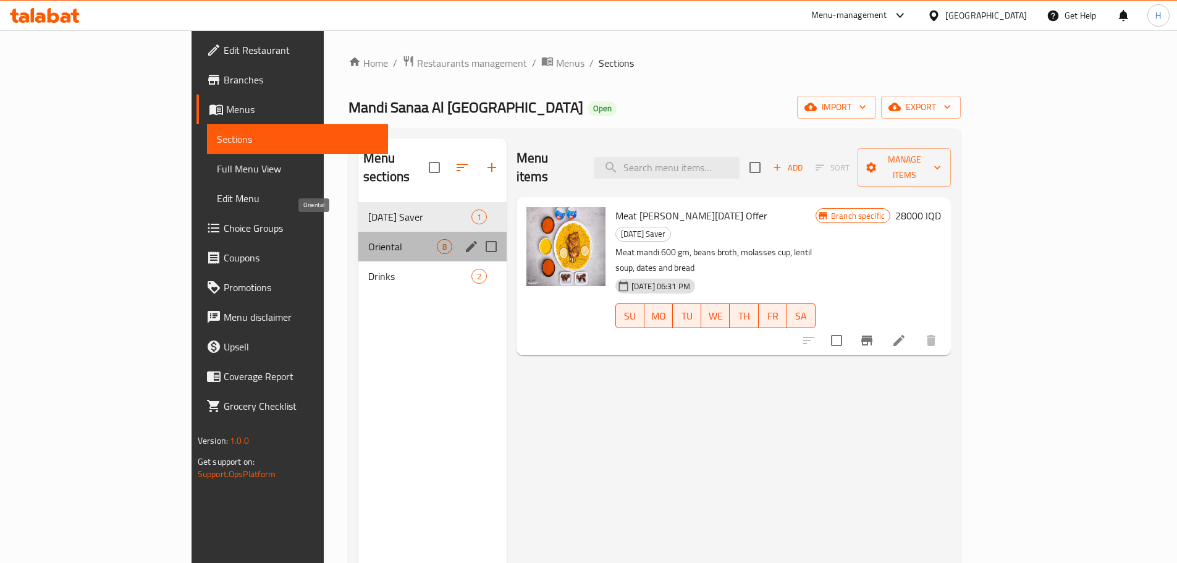
click at [368, 239] on span "Oriental" at bounding box center [402, 246] width 69 height 15
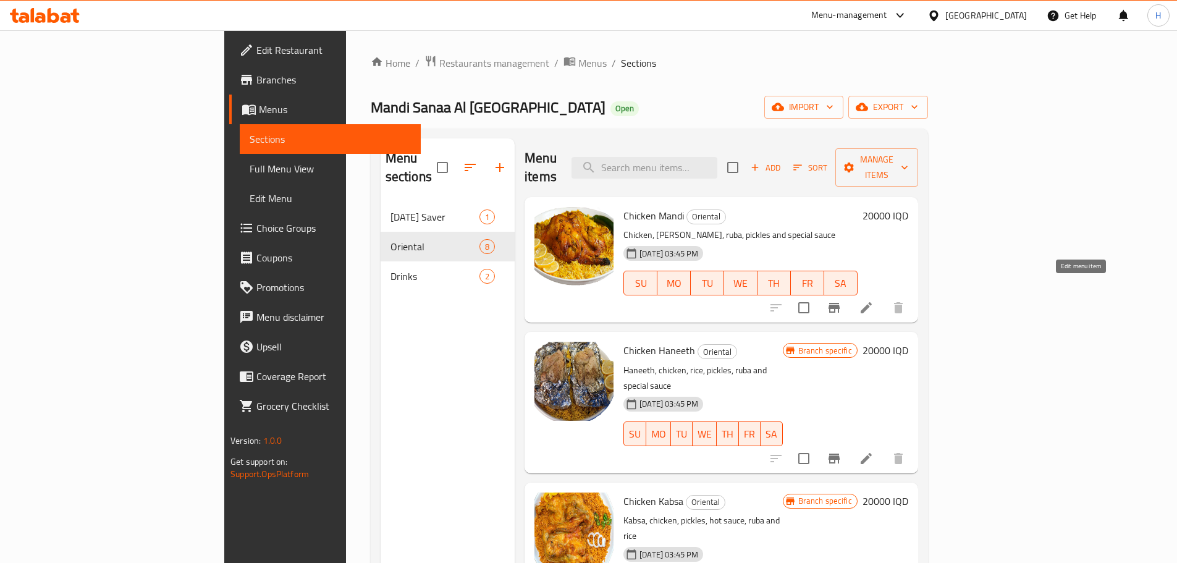
click at [874, 300] on icon at bounding box center [866, 307] width 15 height 15
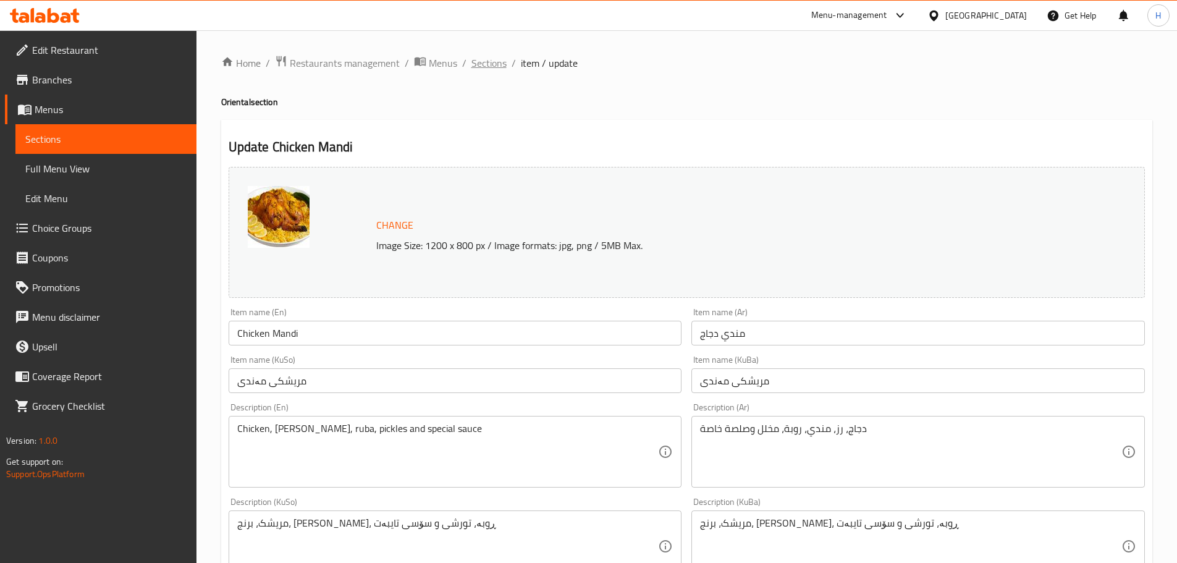
click at [484, 67] on span "Sections" at bounding box center [488, 63] width 35 height 15
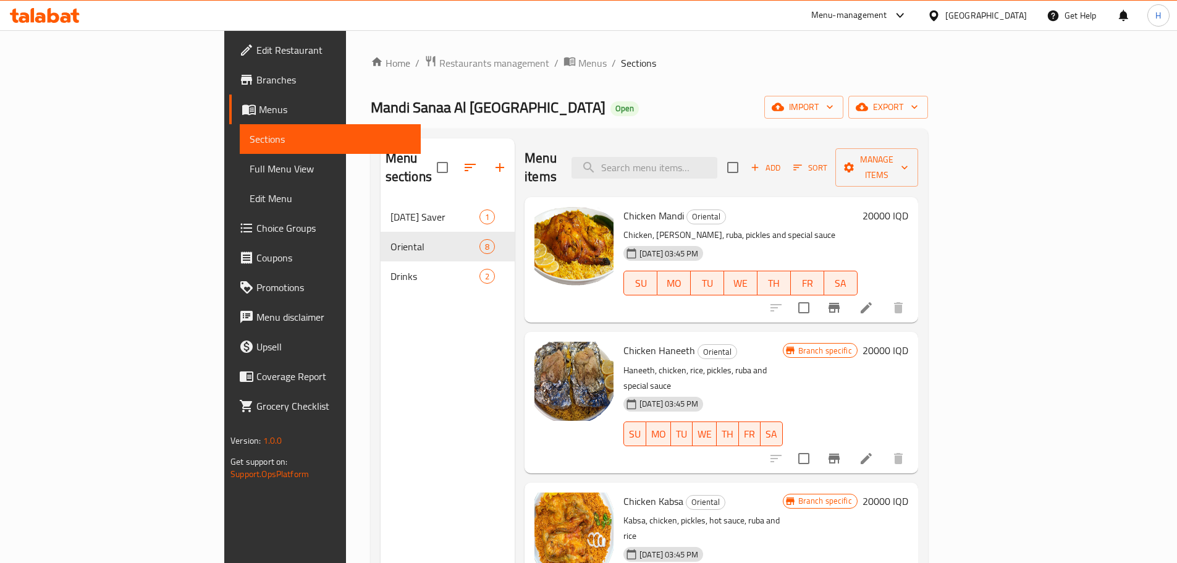
click at [623, 206] on span "Chicken Mandi" at bounding box center [653, 215] width 61 height 19
copy h6 "Chicken Mandi"
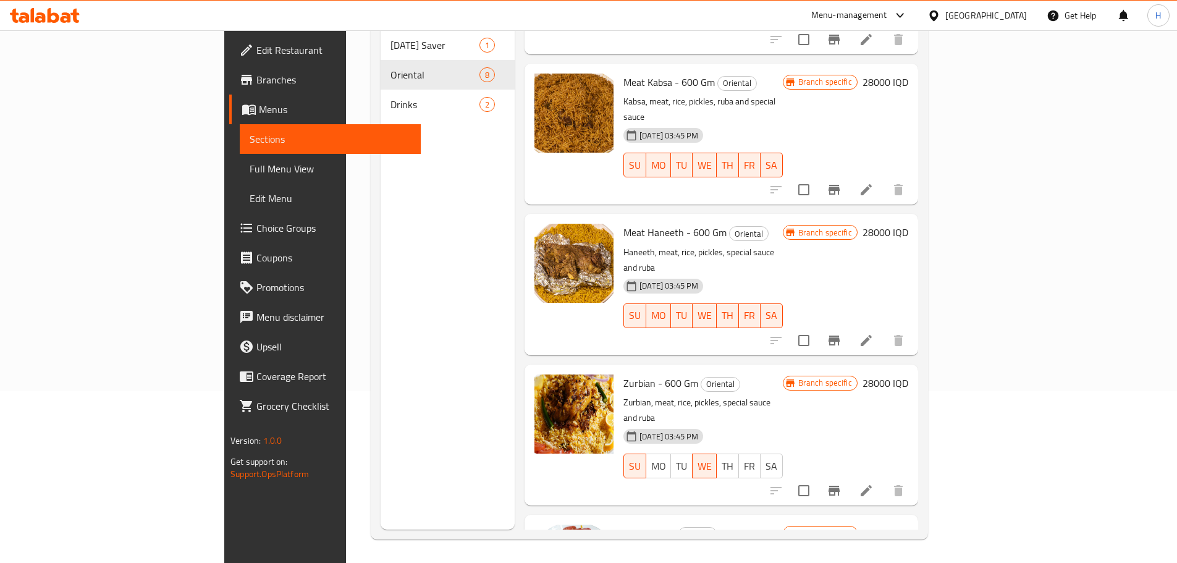
scroll to position [173, 0]
